Goal: Information Seeking & Learning: Learn about a topic

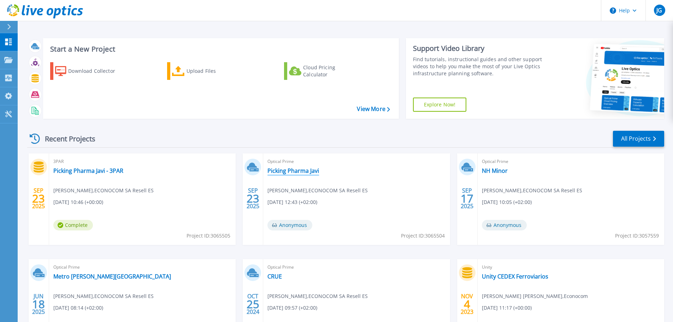
click at [292, 174] on link "Picking Pharma Javi" at bounding box center [293, 170] width 52 height 7
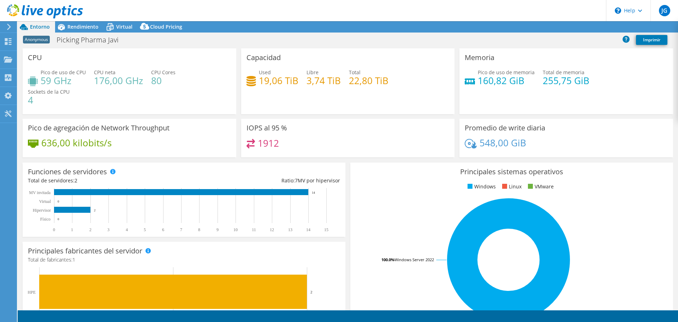
select select "USD"
click at [86, 25] on span "Rendimiento" at bounding box center [82, 26] width 31 height 7
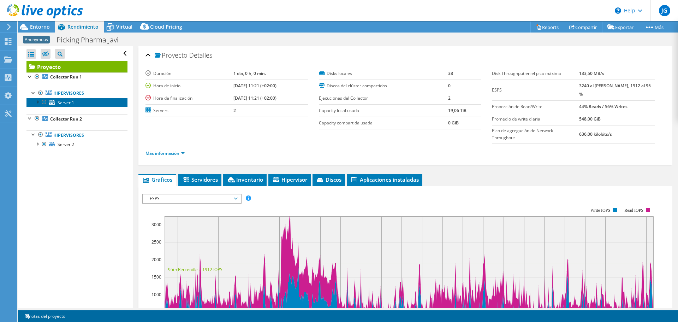
click at [61, 104] on span "Server 1" at bounding box center [66, 103] width 17 height 6
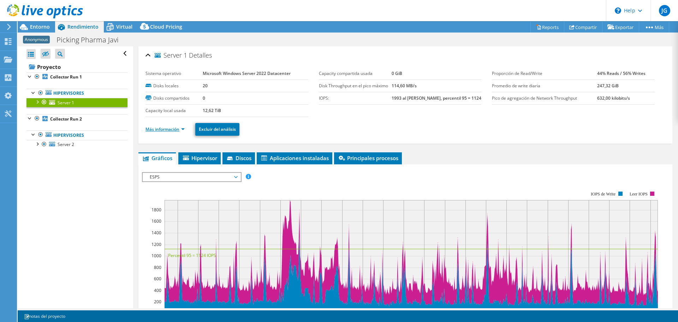
click at [160, 128] on link "Más información" at bounding box center [165, 129] width 39 height 6
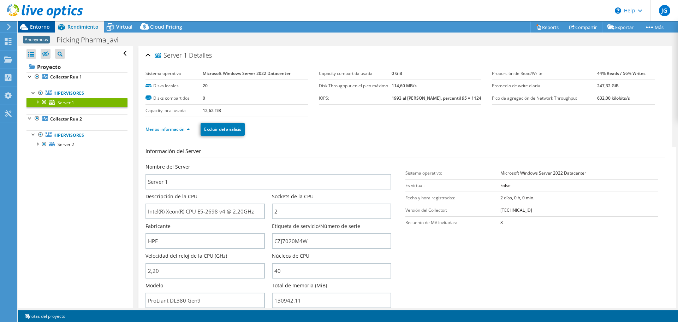
click at [43, 27] on span "Entorno" at bounding box center [40, 26] width 20 height 7
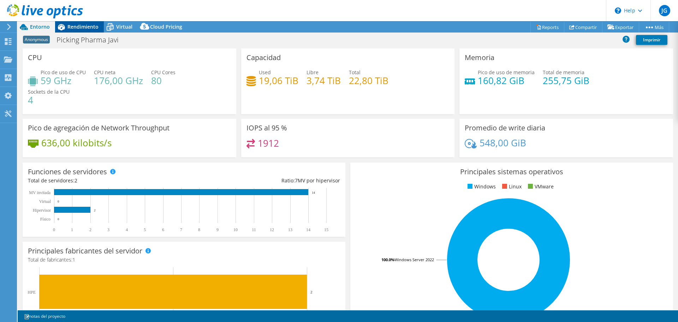
click at [75, 31] on div "Rendimiento" at bounding box center [79, 26] width 49 height 11
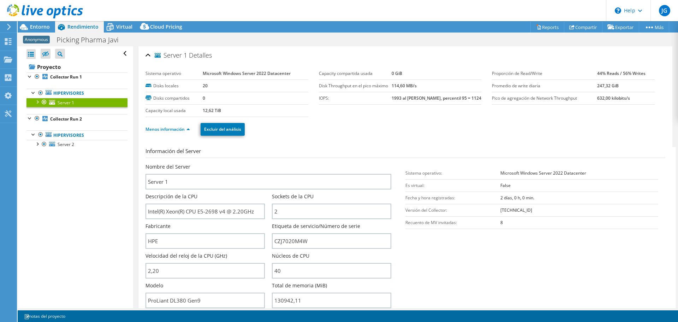
click at [37, 102] on div at bounding box center [37, 101] width 7 height 7
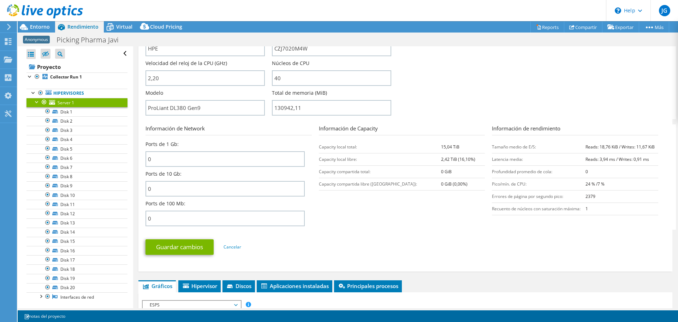
scroll to position [389, 0]
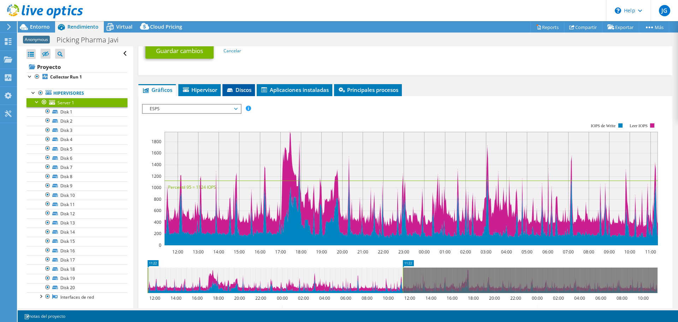
click at [235, 87] on span "Discos" at bounding box center [238, 89] width 25 height 7
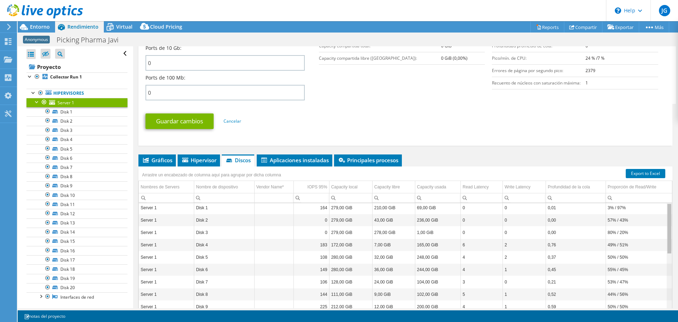
scroll to position [0, 0]
drag, startPoint x: 665, startPoint y: 252, endPoint x: 672, endPoint y: 187, distance: 65.4
click at [673, 191] on body "JG Usuario final Javier García javier.garcia@econocom.com Econocom My Profile L…" at bounding box center [339, 161] width 678 height 322
click at [392, 108] on div "Guardar cambios Cancelar" at bounding box center [406, 121] width 520 height 28
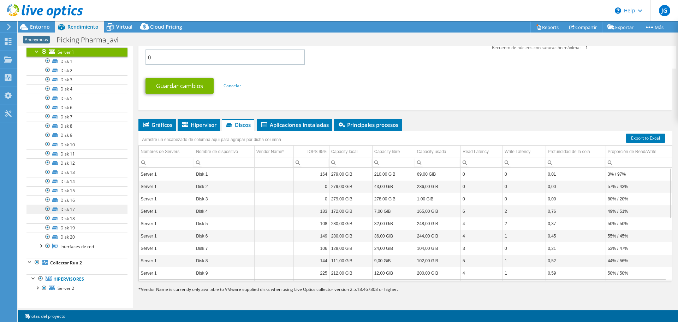
scroll to position [51, 0]
click at [40, 244] on div at bounding box center [40, 244] width 7 height 7
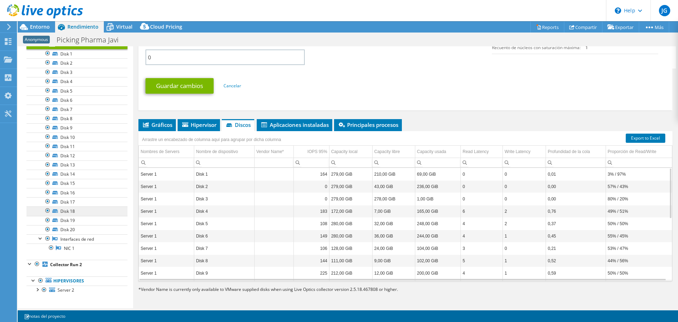
scroll to position [60, 0]
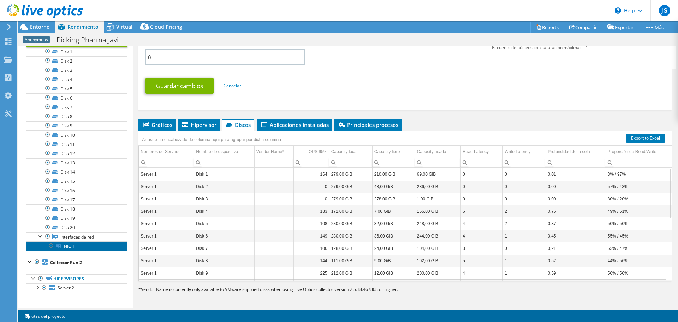
click at [75, 249] on link "NIC 1" at bounding box center [77, 245] width 101 height 9
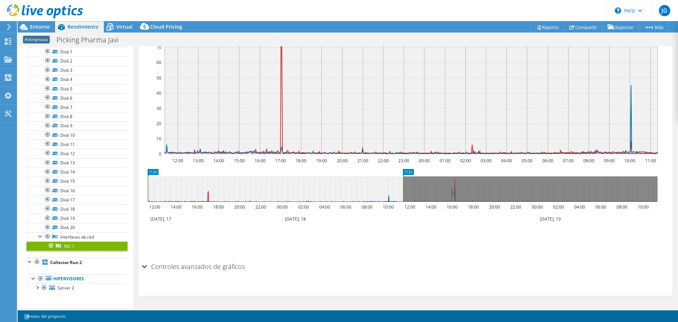
scroll to position [129, 0]
click at [38, 287] on div at bounding box center [37, 286] width 7 height 7
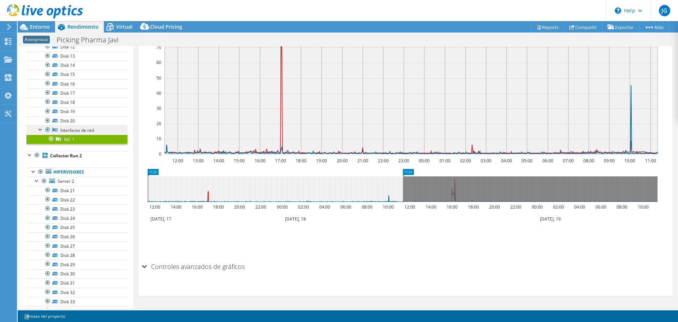
scroll to position [236, 0]
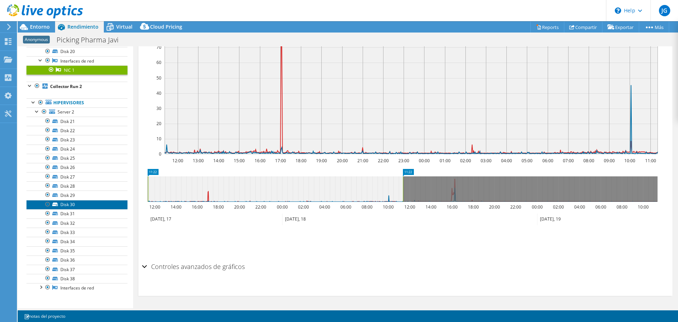
click at [73, 205] on link "Disk 30" at bounding box center [77, 204] width 101 height 9
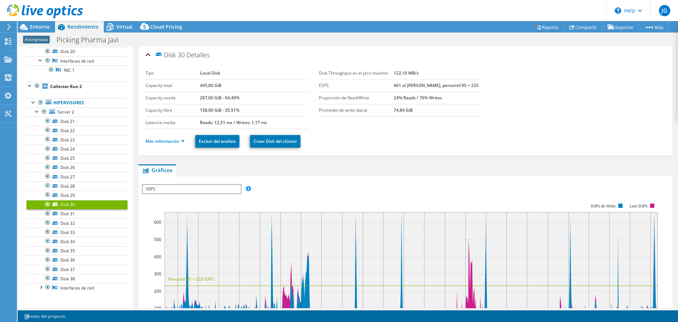
scroll to position [0, 0]
click at [180, 142] on link "Más información" at bounding box center [165, 142] width 39 height 6
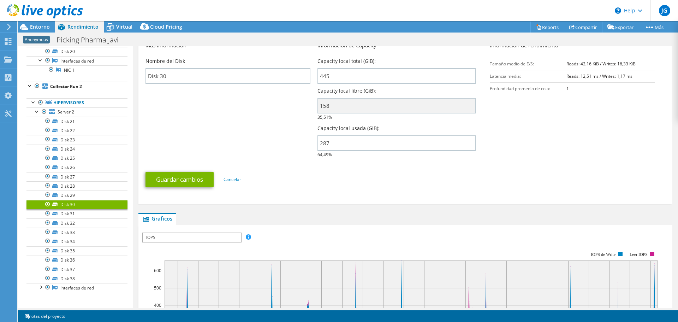
scroll to position [212, 0]
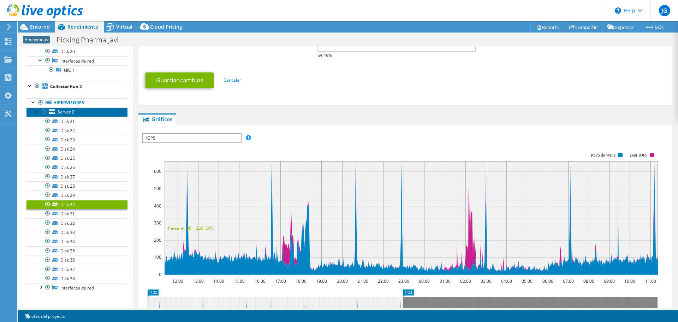
click at [68, 112] on span "Server 2" at bounding box center [66, 112] width 17 height 6
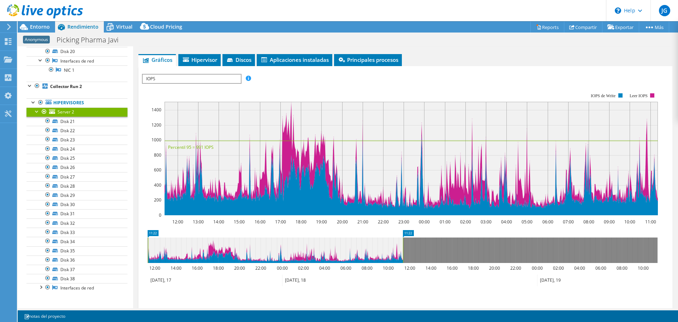
scroll to position [53, 0]
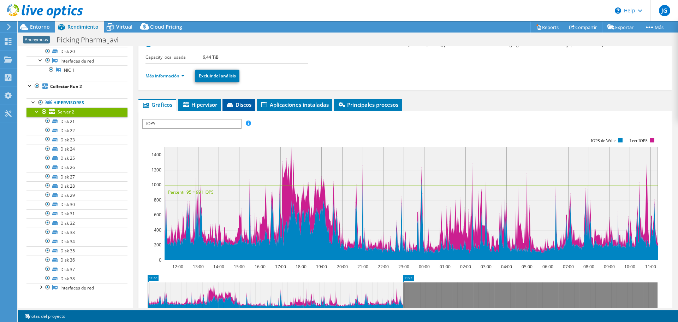
click at [233, 105] on icon at bounding box center [230, 105] width 6 height 4
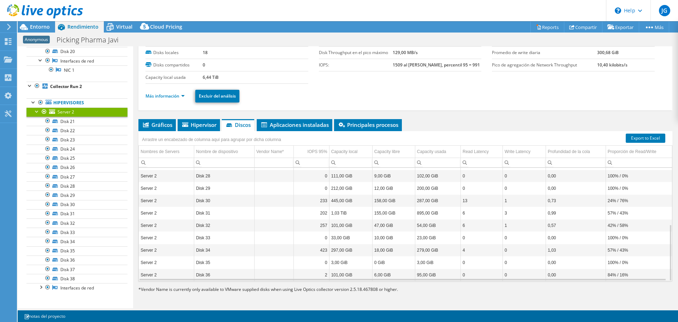
scroll to position [113, 0]
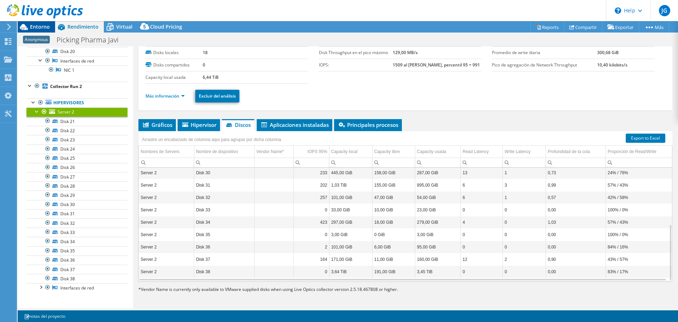
click at [35, 27] on span "Entorno" at bounding box center [40, 26] width 20 height 7
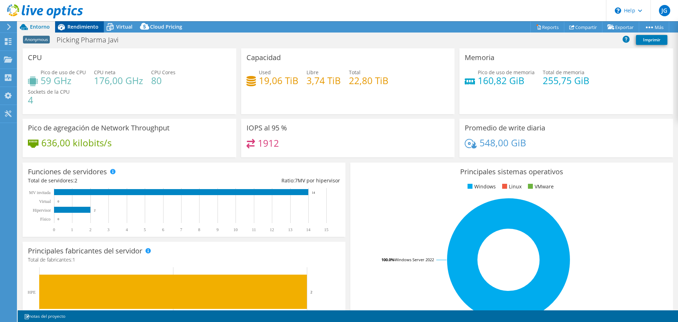
click at [87, 28] on span "Rendimiento" at bounding box center [82, 26] width 31 height 7
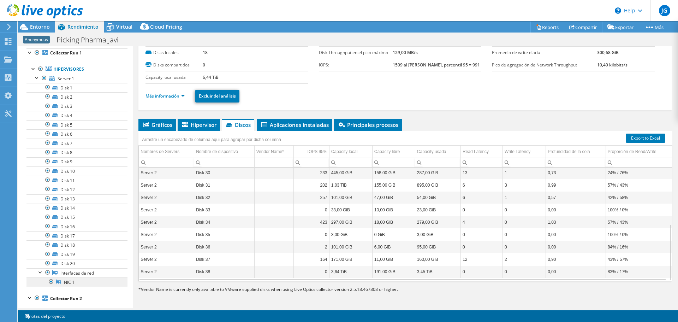
scroll to position [0, 0]
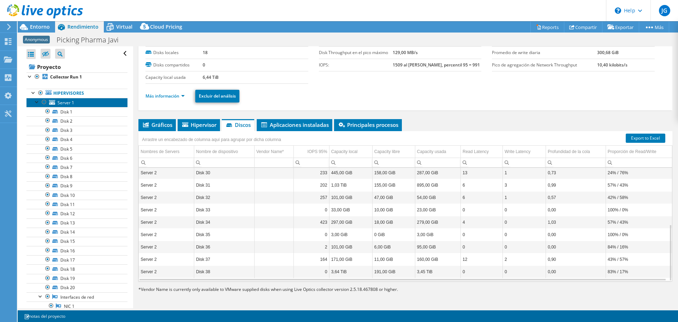
click at [67, 101] on span "Server 1" at bounding box center [66, 103] width 17 height 6
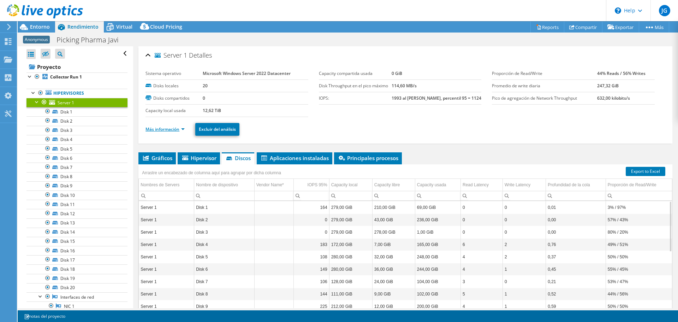
click at [178, 130] on link "Más información" at bounding box center [165, 129] width 39 height 6
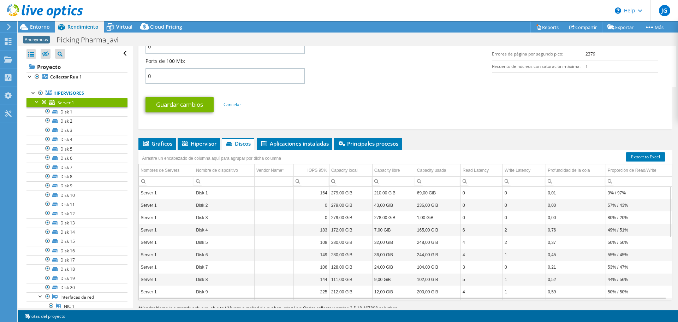
scroll to position [354, 0]
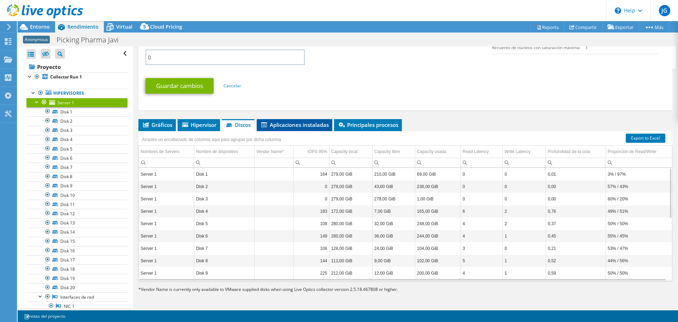
click at [306, 129] on li "Aplicaciones instaladas" at bounding box center [295, 125] width 76 height 12
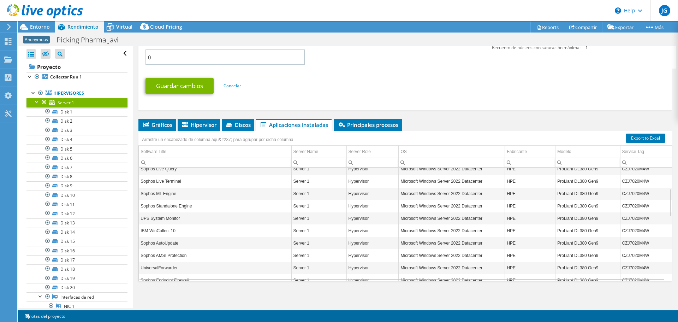
scroll to position [85, 0]
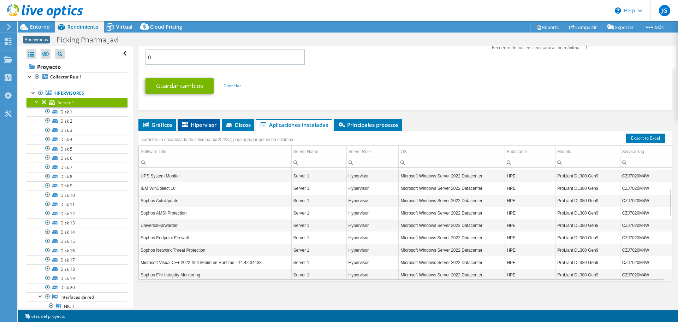
click at [209, 127] on span "Hipervisor" at bounding box center [198, 124] width 35 height 7
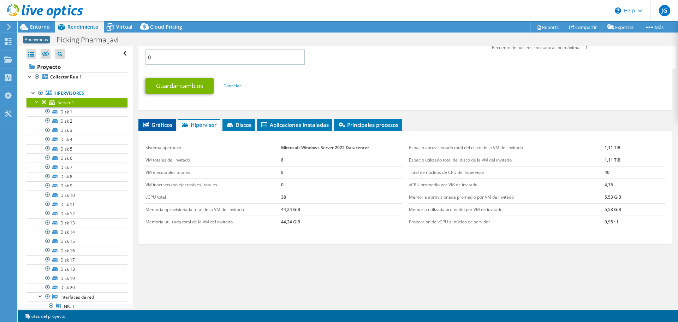
click at [159, 126] on span "Gráficos" at bounding box center [157, 124] width 30 height 7
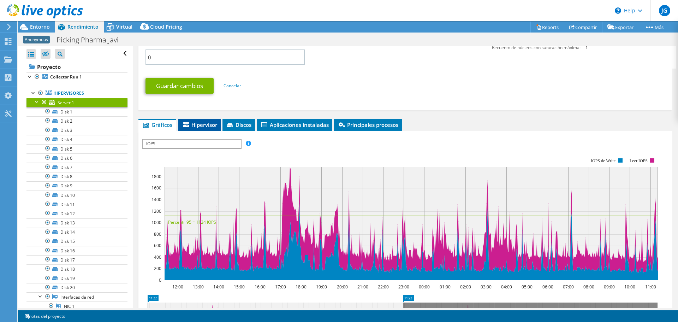
click at [203, 122] on span "Hipervisor" at bounding box center [199, 124] width 35 height 7
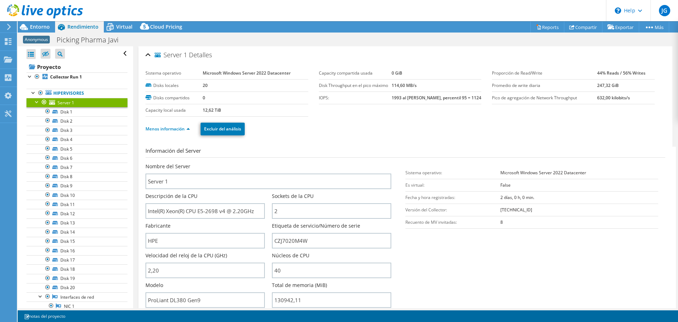
scroll to position [0, 0]
click at [35, 101] on div at bounding box center [37, 101] width 7 height 7
click at [37, 145] on div at bounding box center [37, 143] width 7 height 7
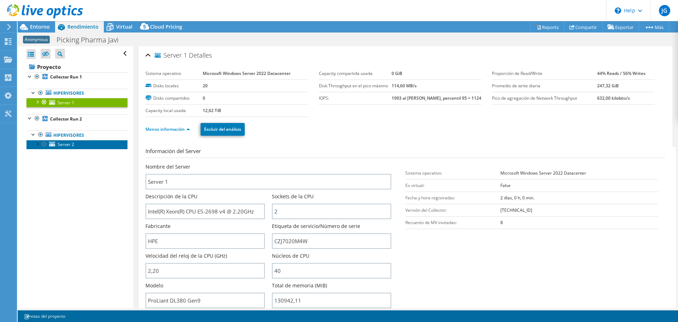
click at [69, 142] on span "Server 2" at bounding box center [66, 144] width 17 height 6
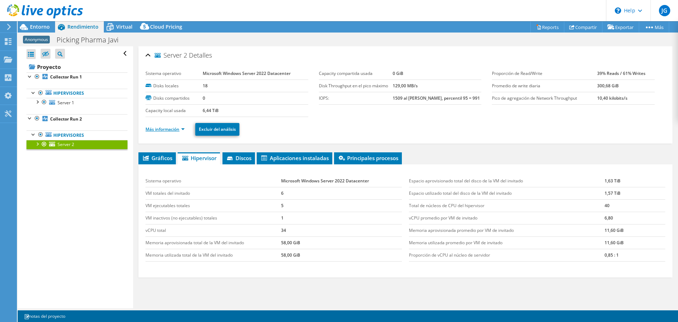
click at [170, 127] on link "Más información" at bounding box center [165, 129] width 39 height 6
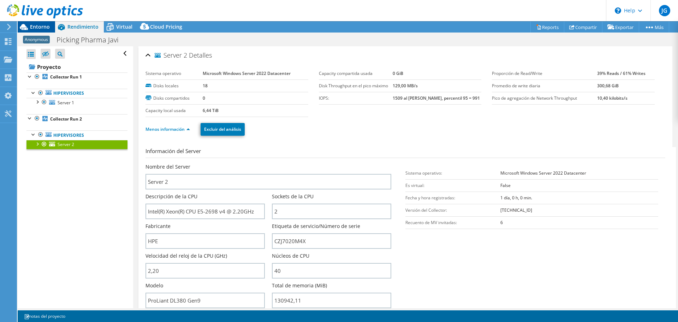
click at [40, 27] on span "Entorno" at bounding box center [40, 26] width 20 height 7
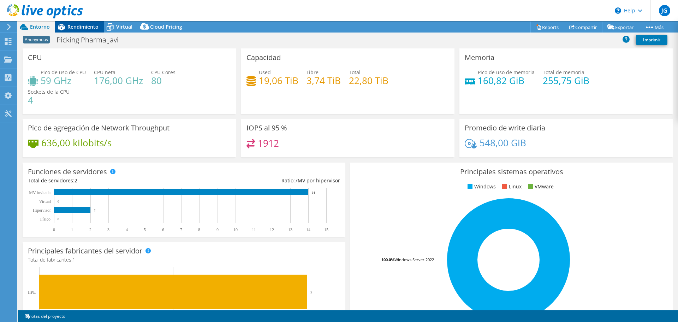
click at [85, 27] on span "Rendimiento" at bounding box center [82, 26] width 31 height 7
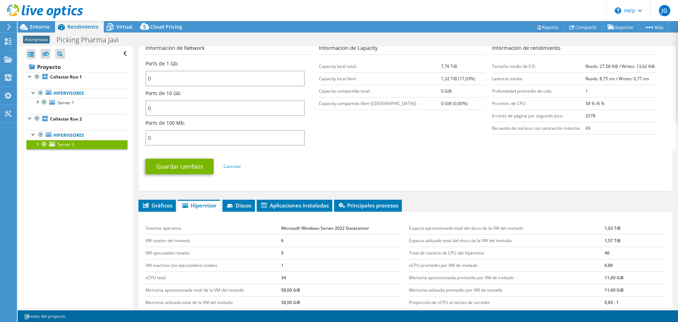
scroll to position [283, 0]
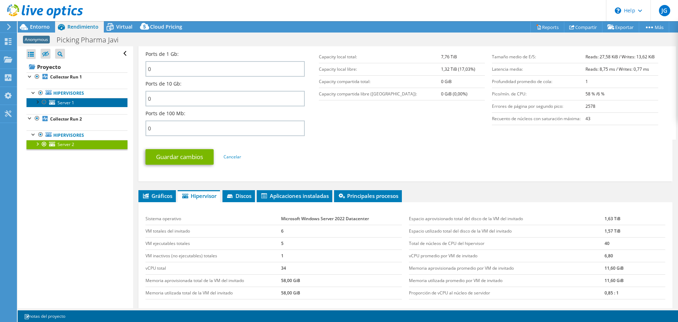
click at [64, 102] on span "Server 1" at bounding box center [66, 103] width 17 height 6
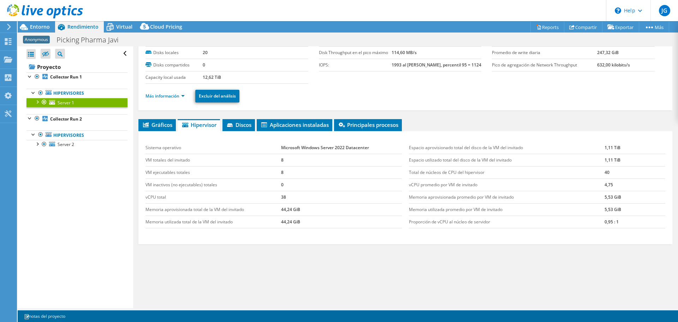
scroll to position [33, 0]
click at [49, 32] on div "Entorno" at bounding box center [36, 26] width 37 height 11
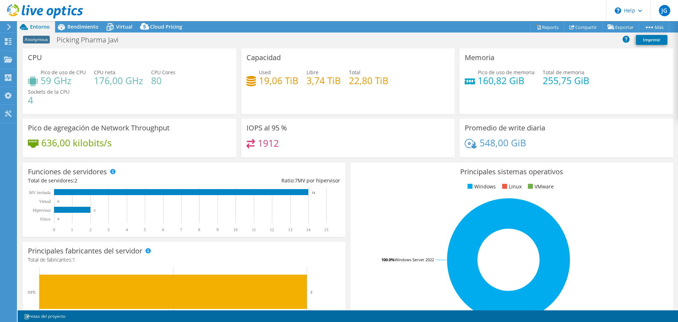
scroll to position [71, 0]
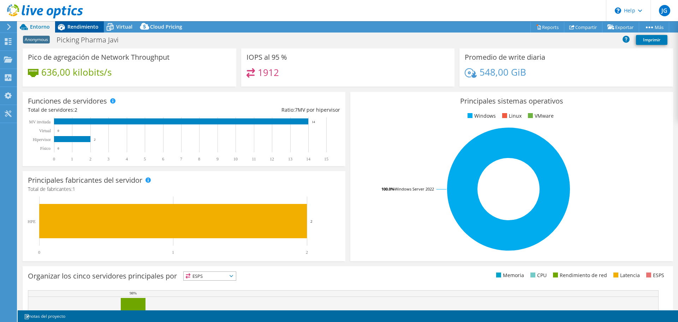
click at [74, 30] on div "Rendimiento" at bounding box center [79, 26] width 49 height 11
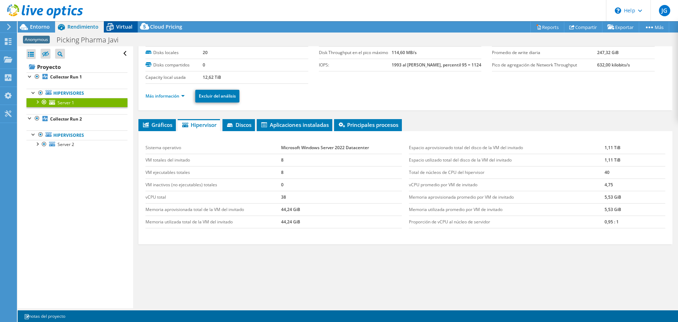
click at [113, 29] on icon at bounding box center [110, 27] width 12 height 12
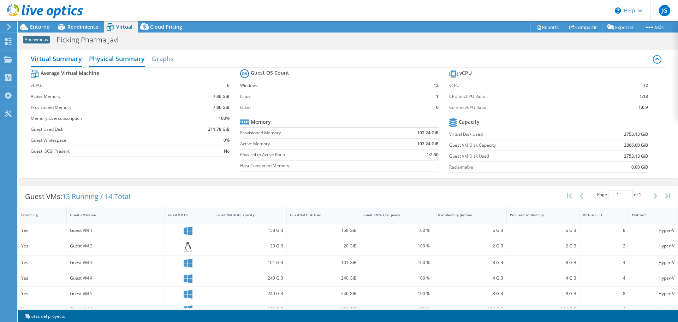
click at [132, 58] on h2 "Physical Summary" at bounding box center [117, 60] width 56 height 16
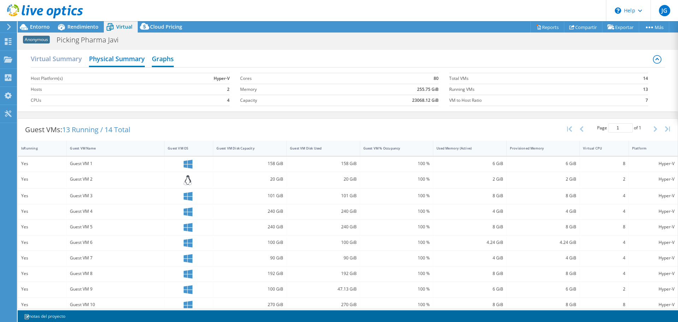
click at [172, 59] on h2 "Graphs" at bounding box center [163, 60] width 22 height 16
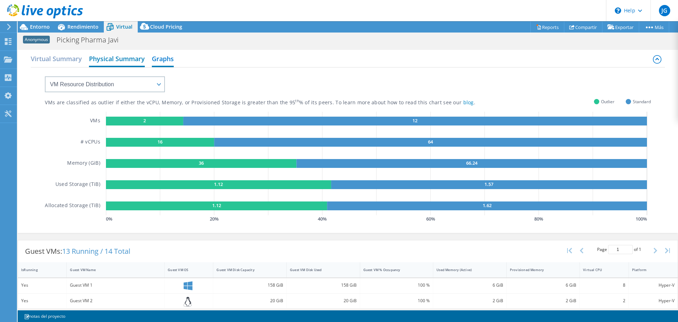
click at [108, 65] on h2 "Physical Summary" at bounding box center [117, 60] width 56 height 16
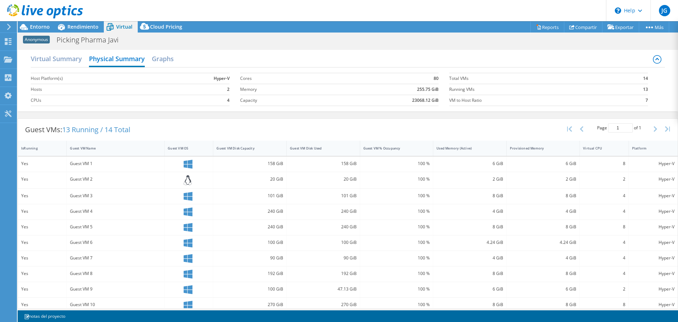
click at [61, 67] on div "Virtual Summary Physical Summary Graphs" at bounding box center [348, 60] width 634 height 16
click at [61, 60] on h2 "Virtual Summary" at bounding box center [56, 60] width 51 height 16
